Goal: Go to known website: Go to known website

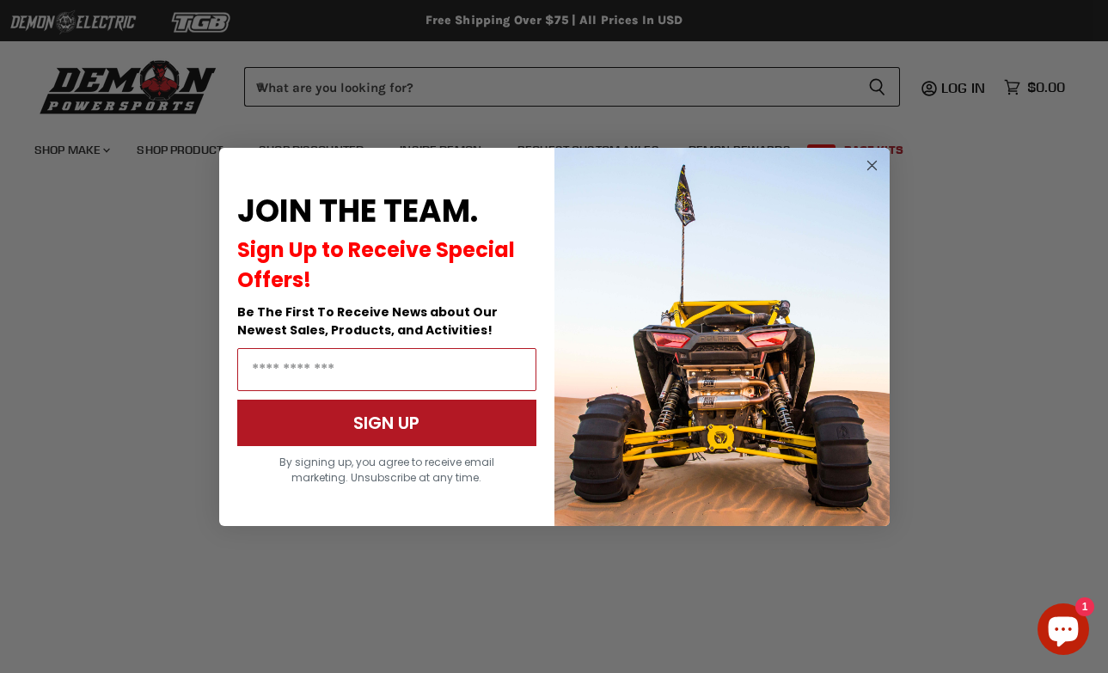
scroll to position [389, 0]
